Goal: Task Accomplishment & Management: Manage account settings

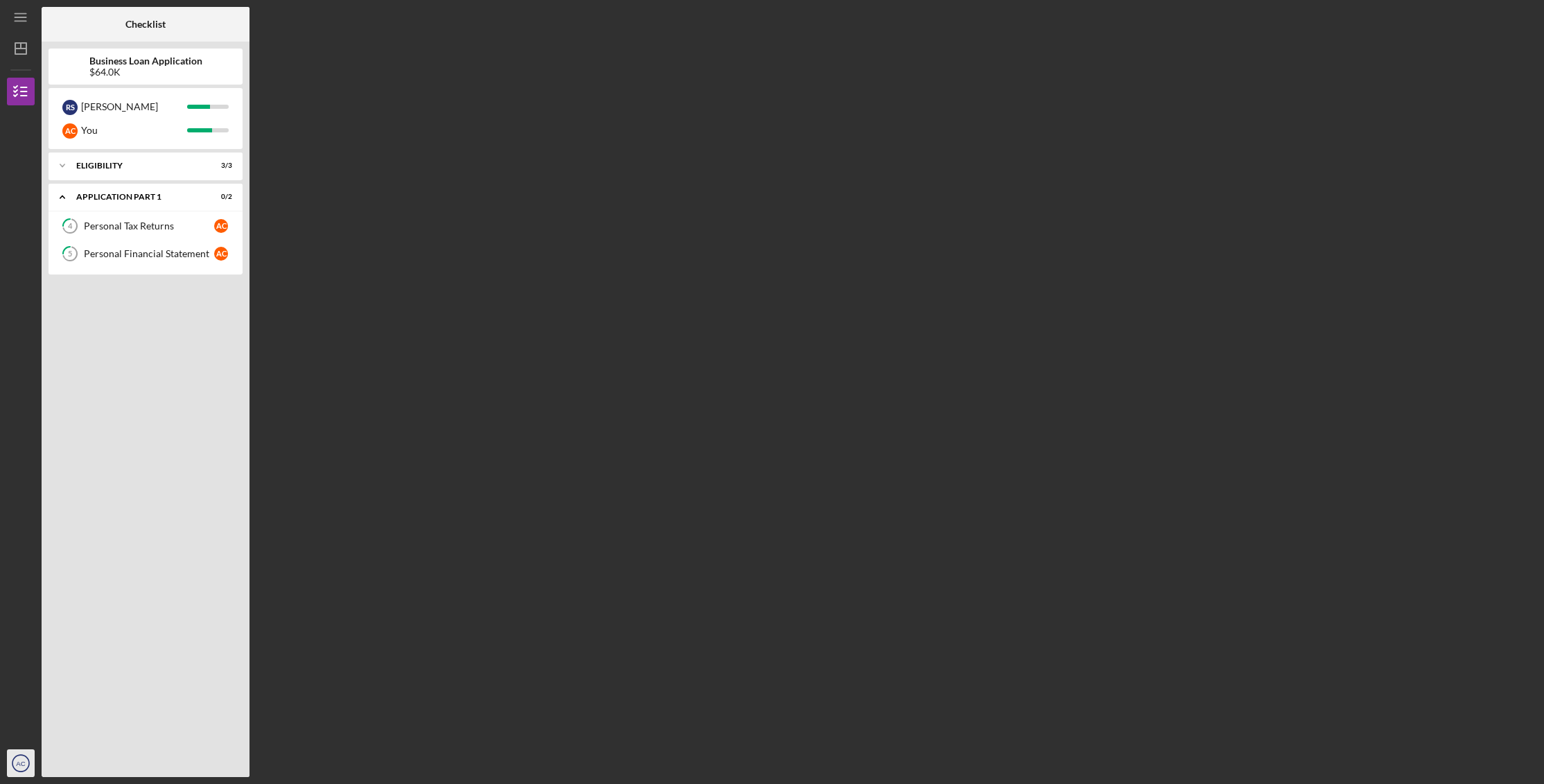
click at [13, 767] on icon "AC" at bounding box center [20, 763] width 28 height 35
click at [32, 733] on link "Logout" at bounding box center [84, 730] width 152 height 29
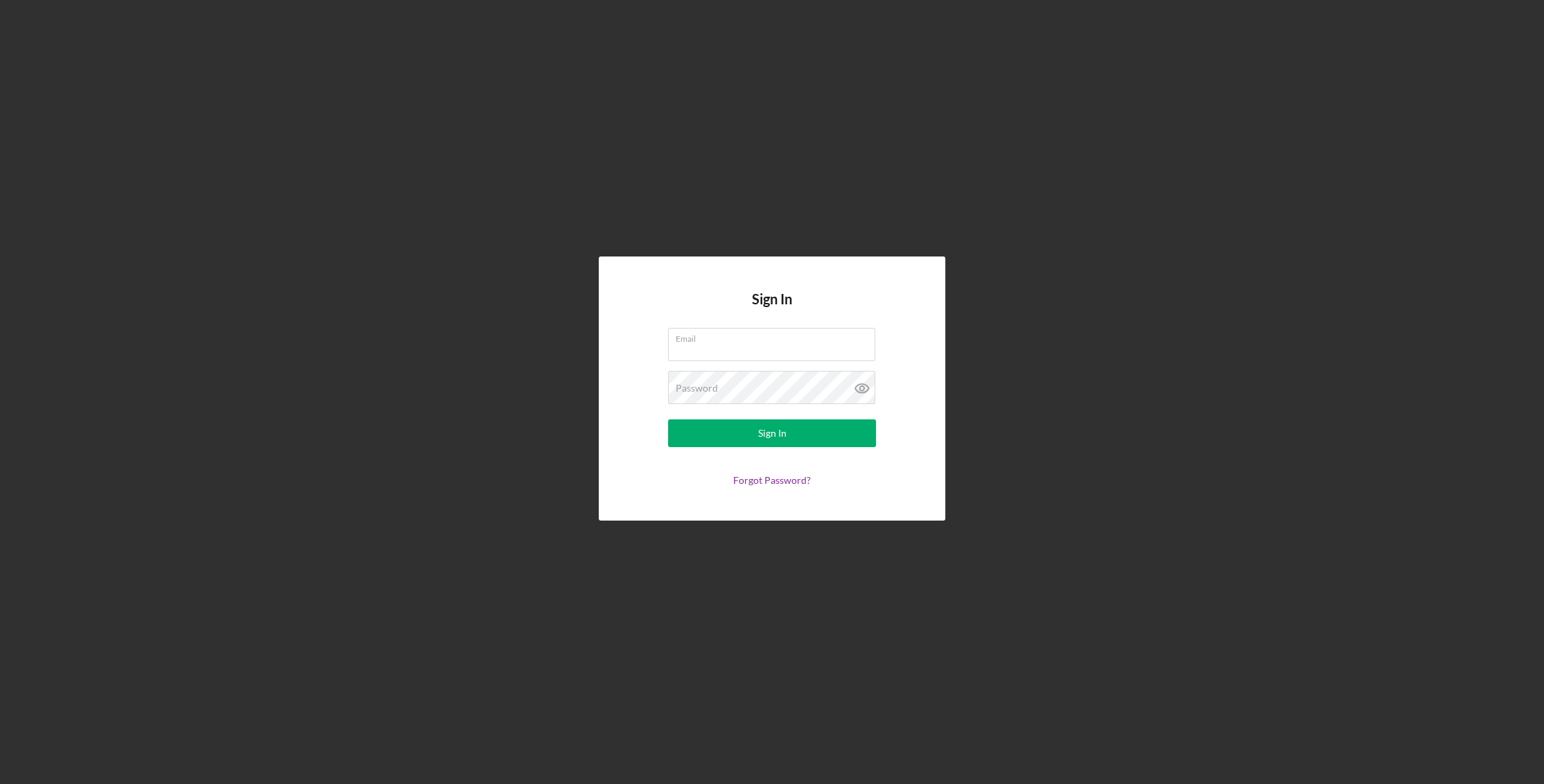
type input "rachj6@hotmail.com"
click at [799, 433] on button "Sign In" at bounding box center [772, 433] width 208 height 28
